Goal: Information Seeking & Learning: Learn about a topic

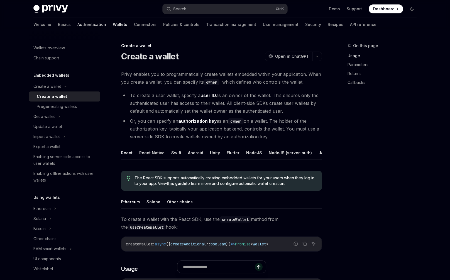
click at [106, 18] on link "Authentication" at bounding box center [91, 24] width 29 height 13
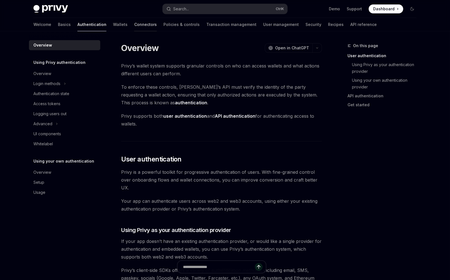
click at [147, 20] on link "Connectors" at bounding box center [145, 24] width 23 height 13
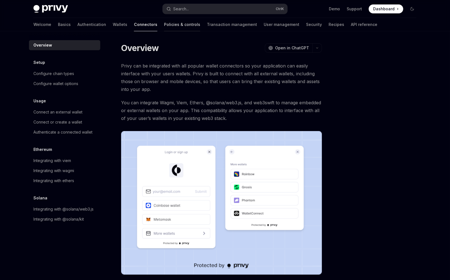
click at [171, 18] on link "Policies & controls" at bounding box center [182, 24] width 36 height 13
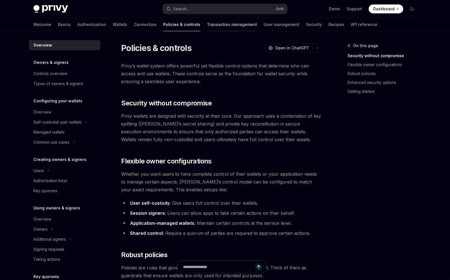
click at [207, 20] on link "Transaction management" at bounding box center [232, 24] width 50 height 13
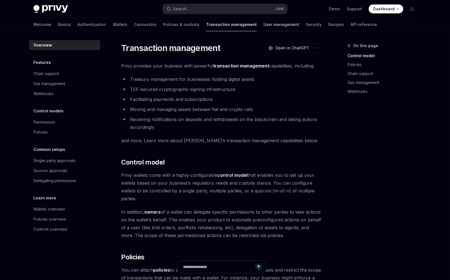
click at [264, 19] on link "User management" at bounding box center [282, 24] width 36 height 13
type textarea "*"
